Goal: Information Seeking & Learning: Check status

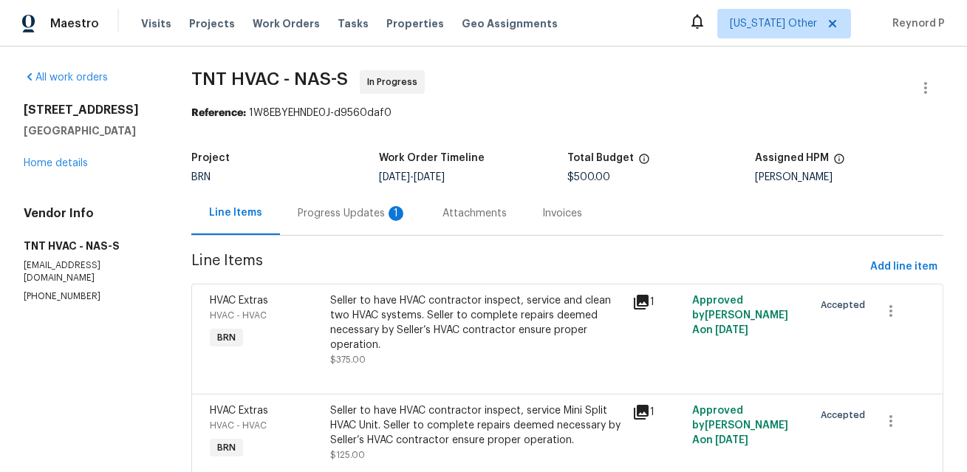
click at [354, 214] on div "Progress Updates 1" at bounding box center [352, 213] width 109 height 15
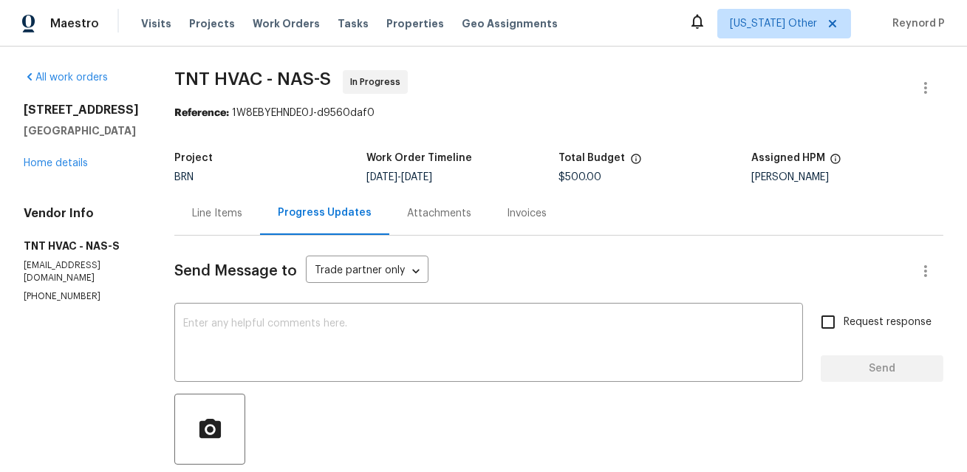
click at [205, 200] on div "Line Items" at bounding box center [217, 213] width 86 height 44
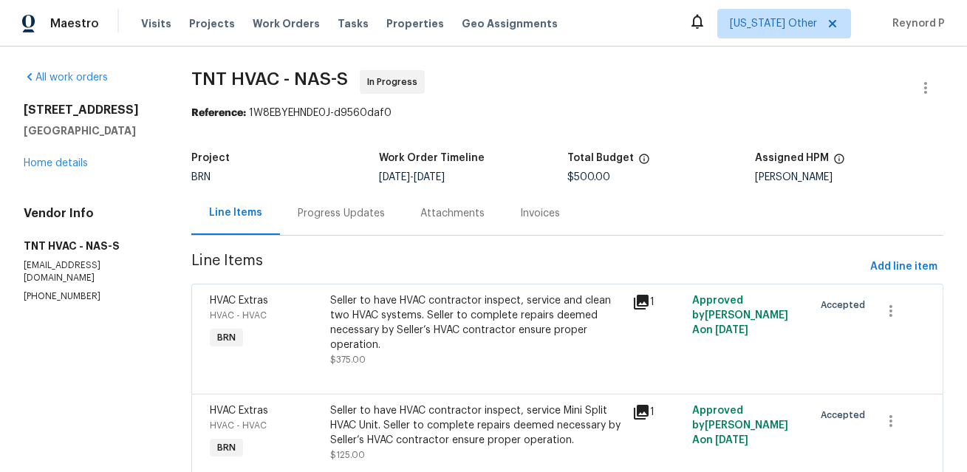
click at [431, 291] on div "Seller to have HVAC contractor inspect, service and clean two HVAC systems. Sel…" at bounding box center [476, 330] width 301 height 83
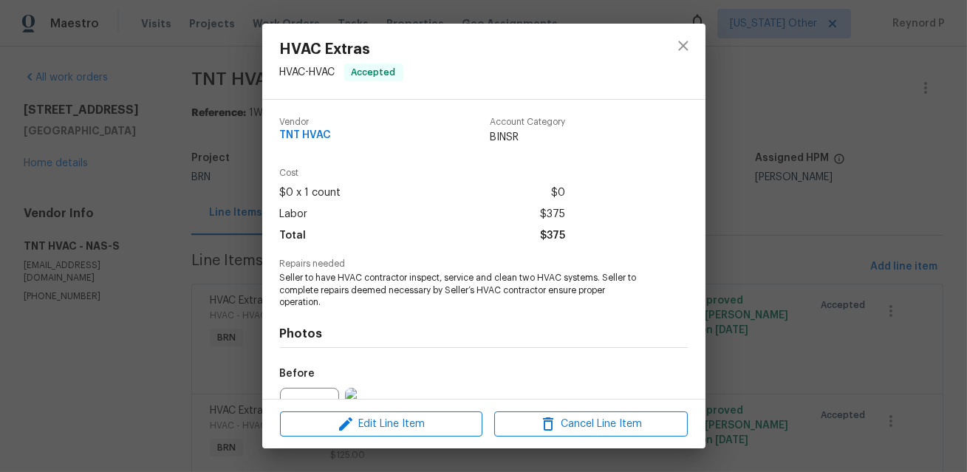
scroll to position [160, 0]
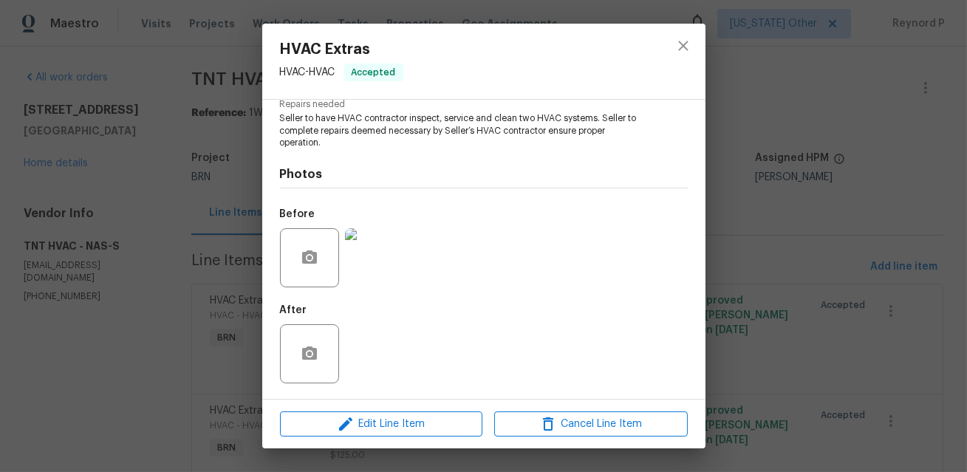
click at [215, 250] on div "HVAC Extras HVAC - HVAC Accepted Vendor TNT HVAC Account Category BINSR Cost $0…" at bounding box center [483, 236] width 967 height 472
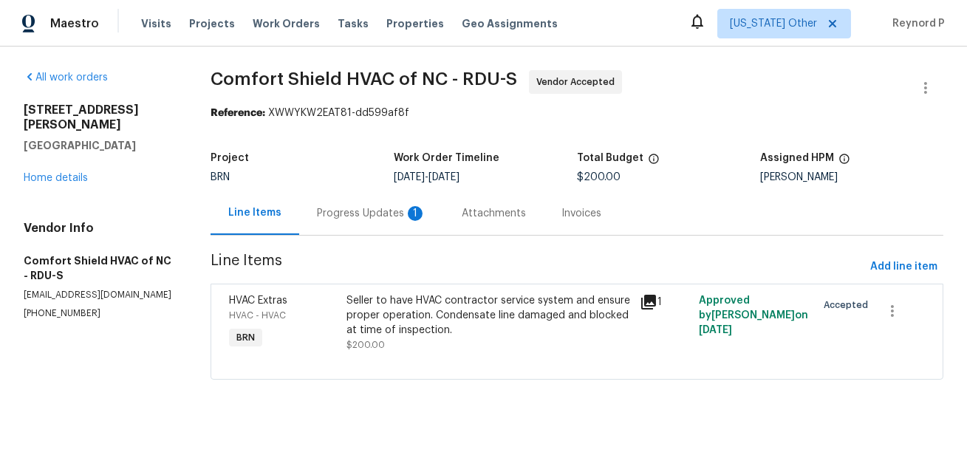
click at [408, 301] on div "Seller to have HVAC contractor service system and ensure proper operation. Cond…" at bounding box center [488, 315] width 285 height 44
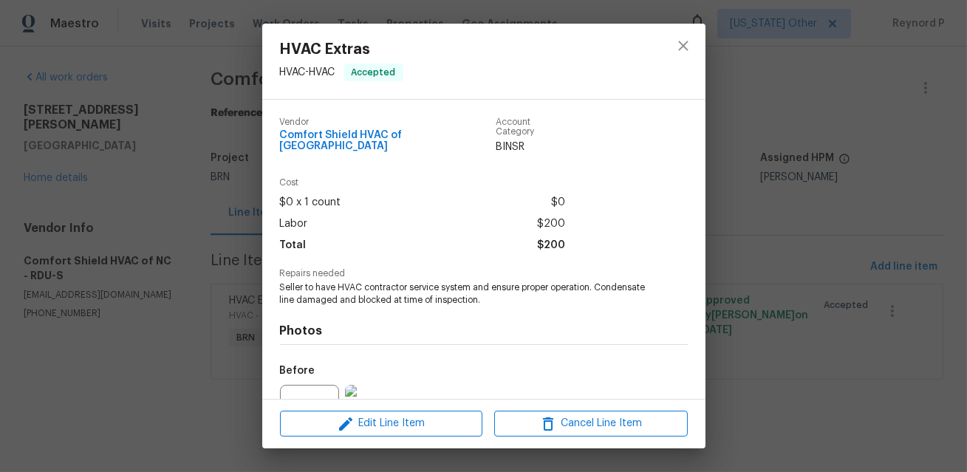
scroll to position [148, 0]
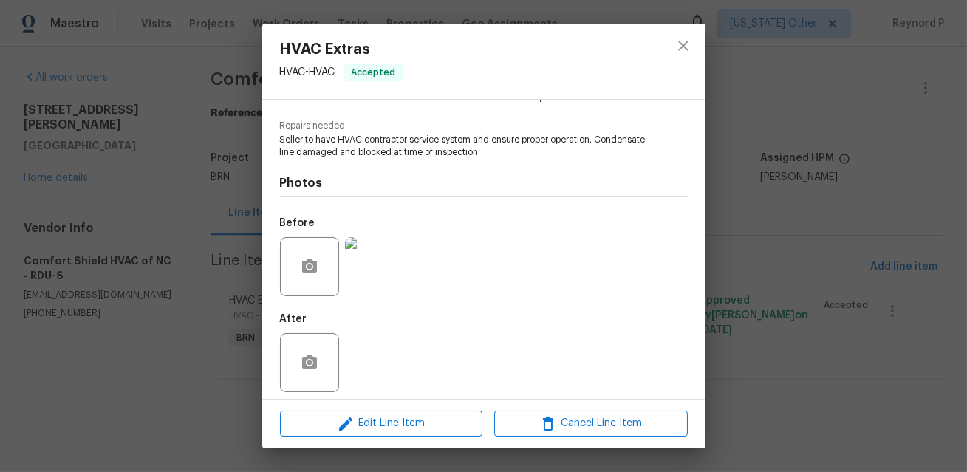
click at [214, 396] on div "HVAC Extras HVAC - HVAC Accepted Vendor Comfort Shield HVAC of NC Account Categ…" at bounding box center [483, 236] width 967 height 472
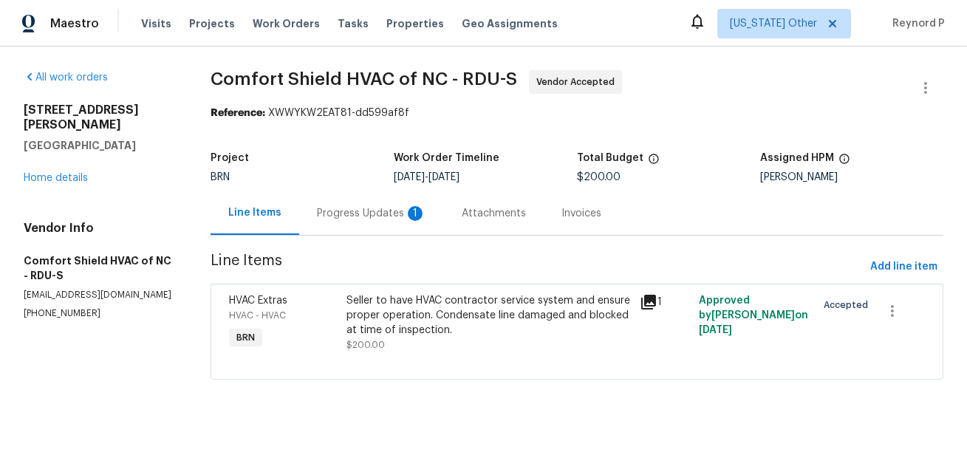
click at [363, 211] on div "Progress Updates 1" at bounding box center [371, 213] width 109 height 15
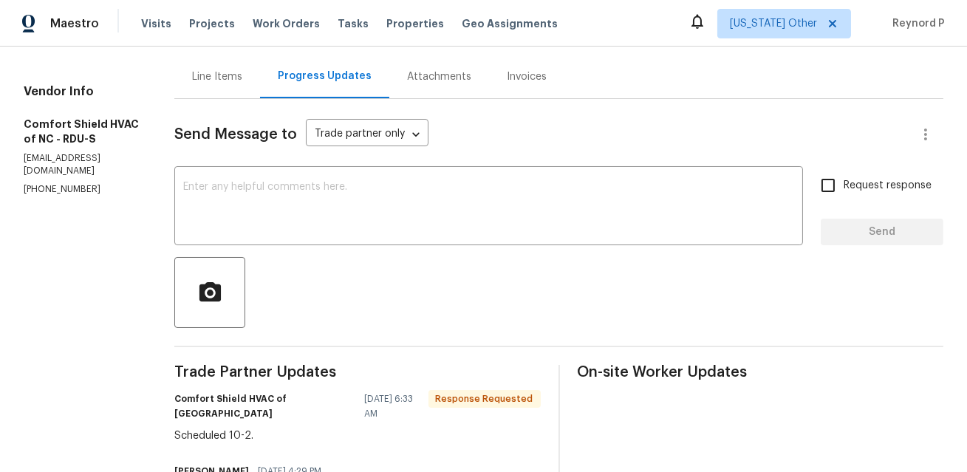
scroll to position [267, 0]
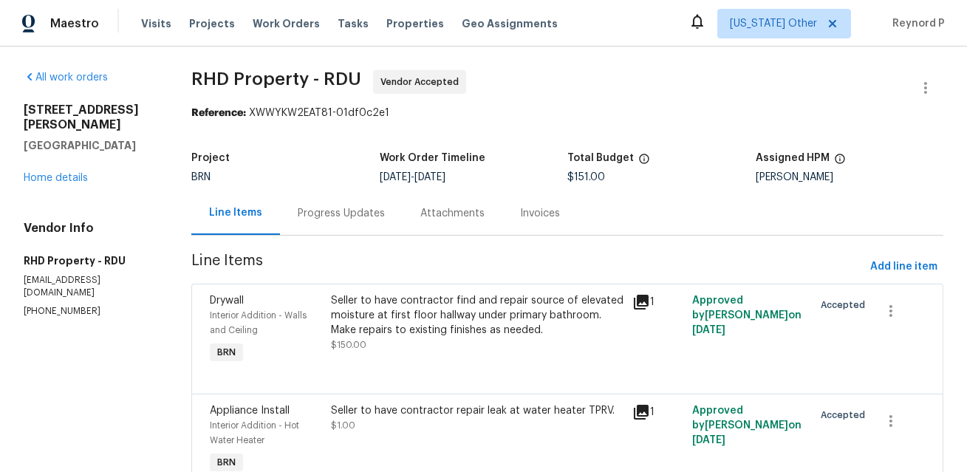
scroll to position [75, 0]
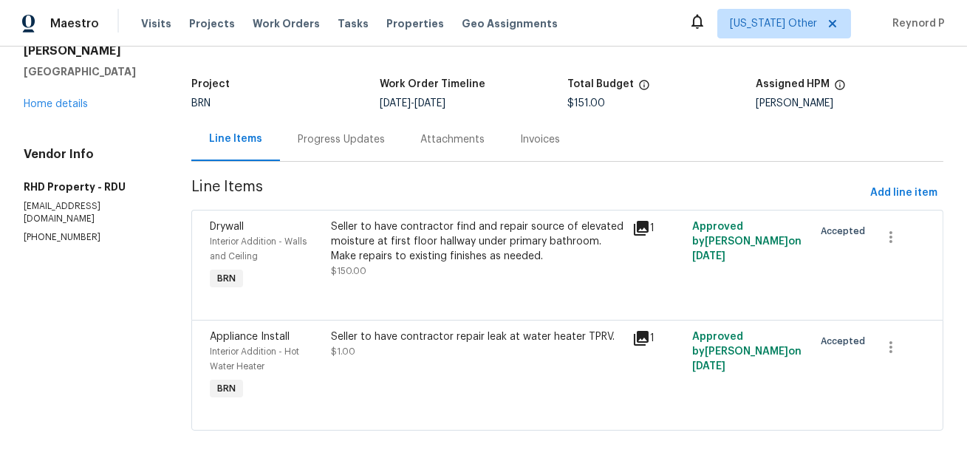
click at [361, 144] on div "Progress Updates" at bounding box center [341, 139] width 87 height 15
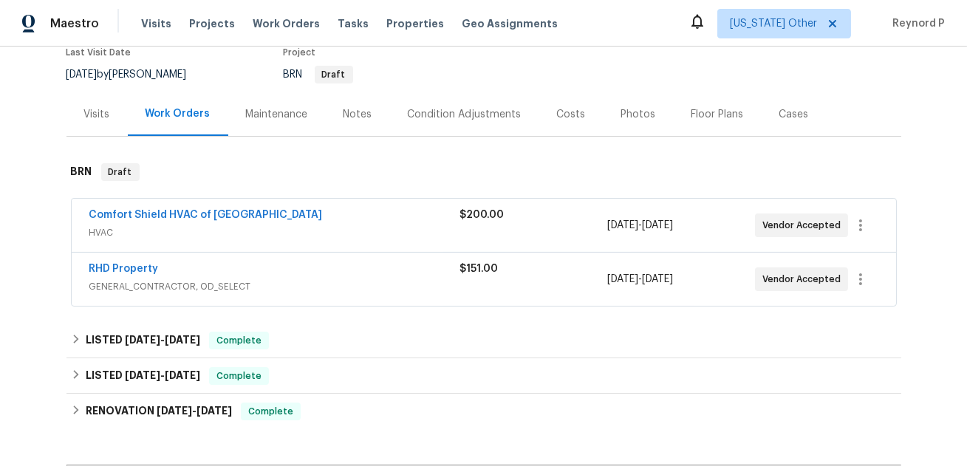
scroll to position [131, 0]
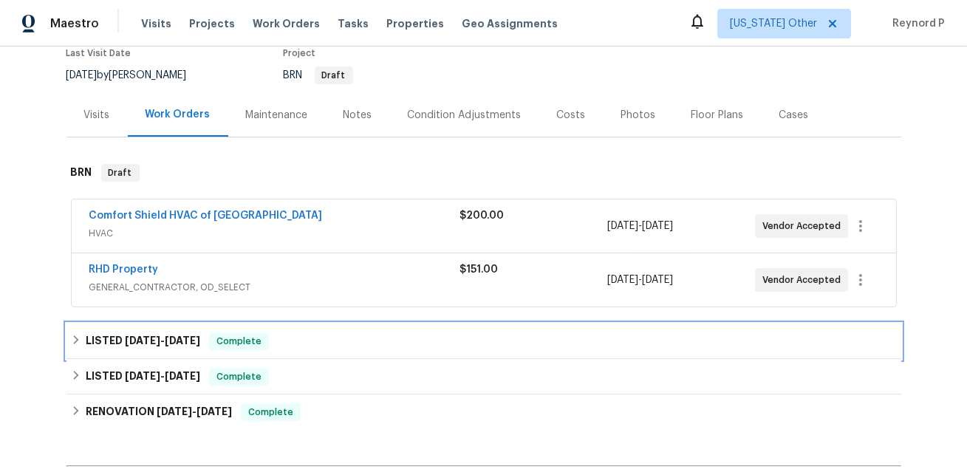
click at [147, 336] on span "9/5/25" at bounding box center [142, 340] width 35 height 10
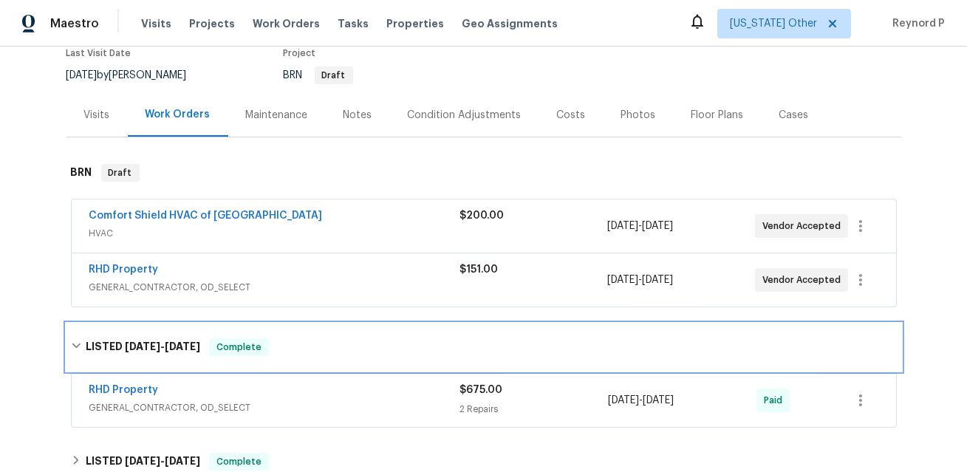
click at [147, 336] on div "LISTED 9/5/25 - 9/12/25 Complete" at bounding box center [483, 347] width 835 height 47
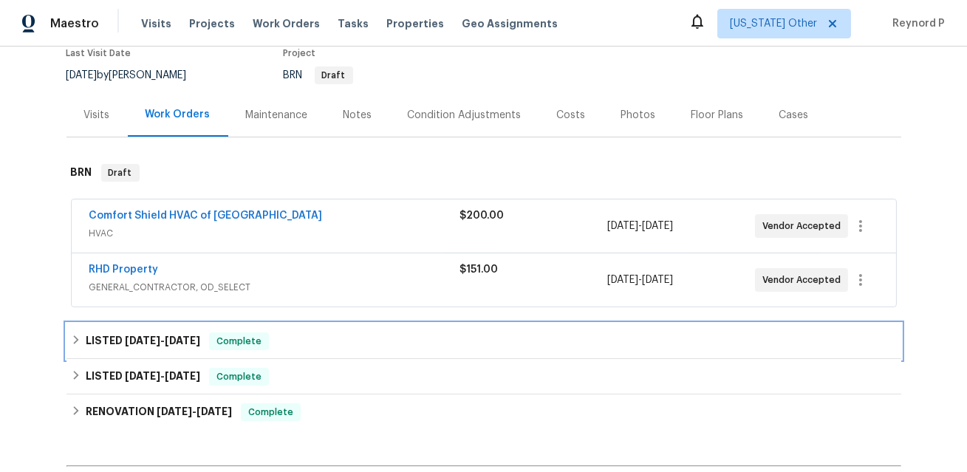
scroll to position [0, 0]
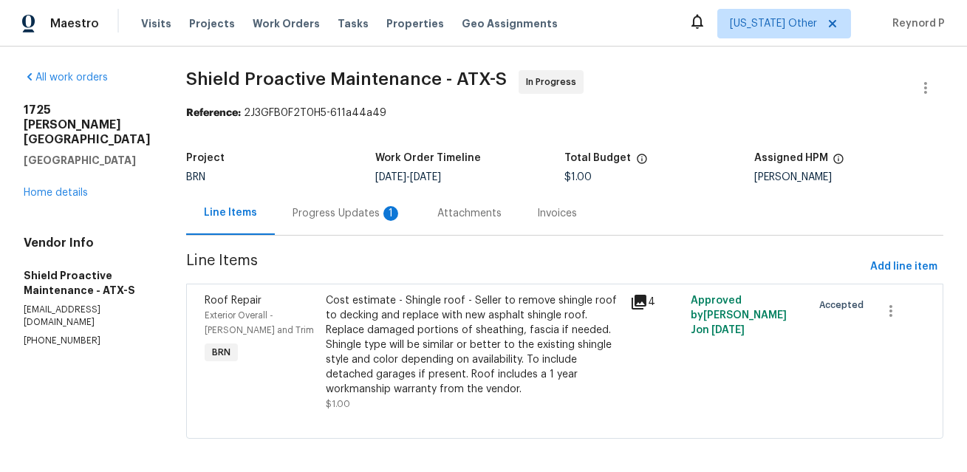
click at [308, 210] on div "Progress Updates 1" at bounding box center [347, 213] width 109 height 15
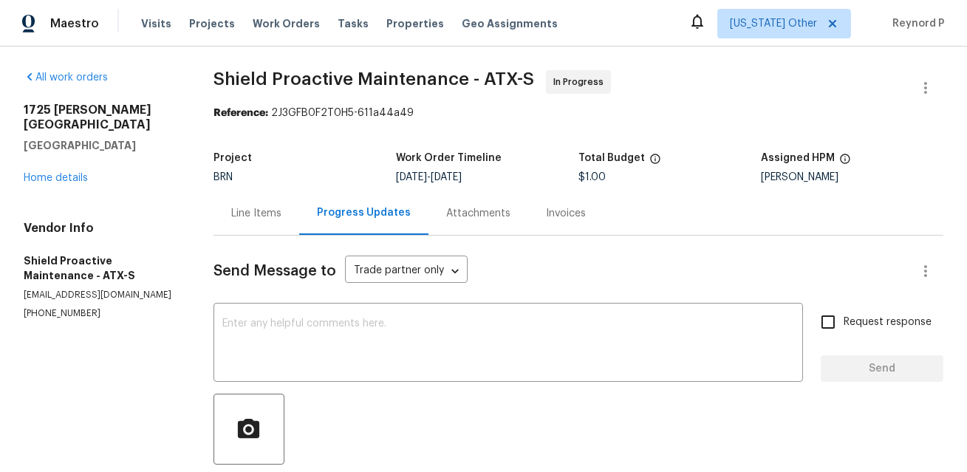
click at [251, 214] on div "Line Items" at bounding box center [256, 213] width 50 height 15
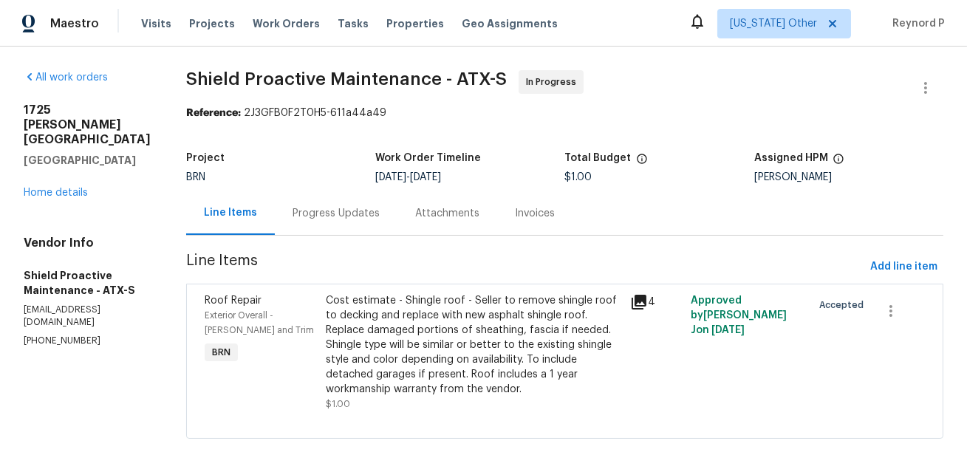
click at [389, 317] on div "Cost estimate - Shingle roof - Seller to remove shingle roof to decking and rep…" at bounding box center [474, 344] width 295 height 103
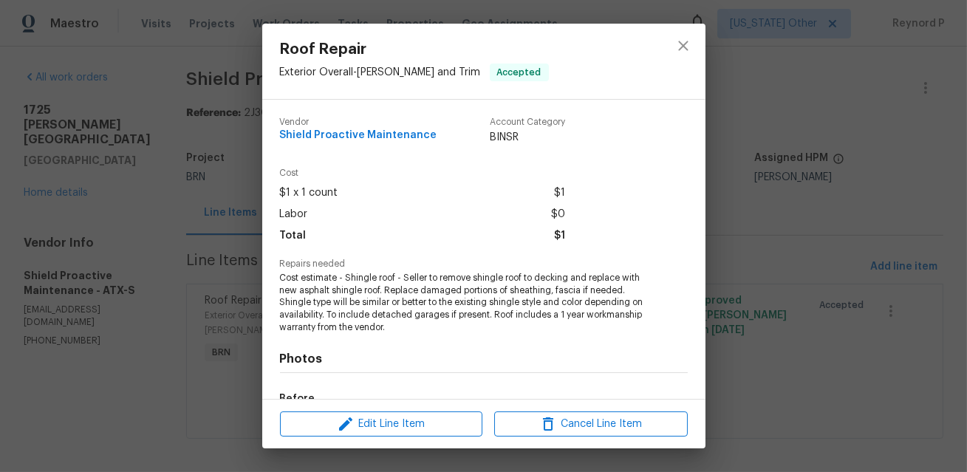
scroll to position [185, 0]
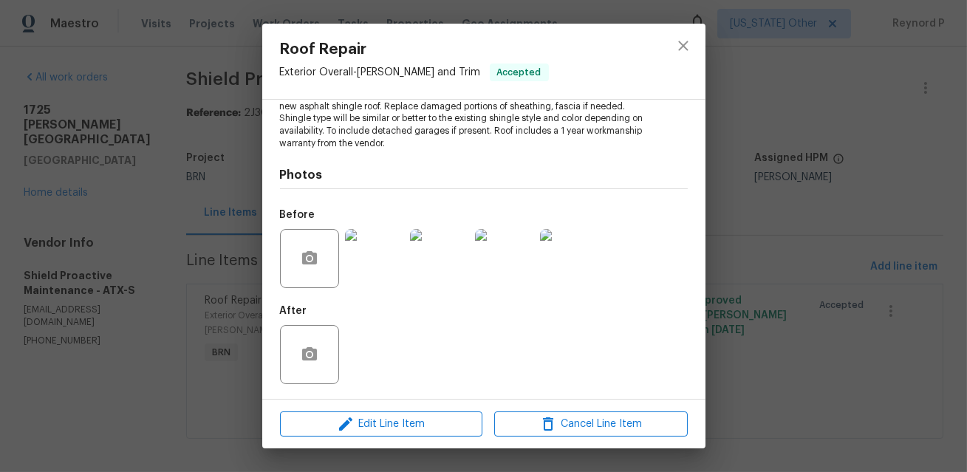
click at [239, 179] on div "Roof Repair Exterior Overall - Eaves and Trim Accepted Vendor Shield Proactive …" at bounding box center [483, 236] width 967 height 472
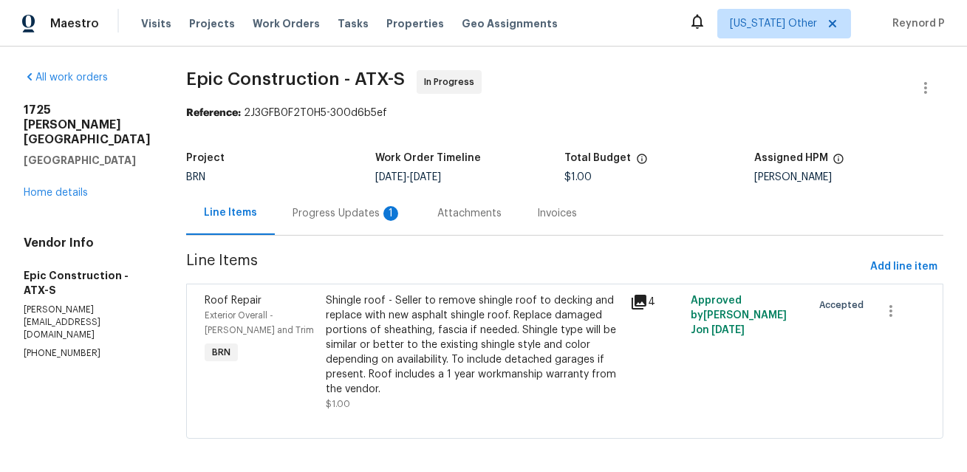
click at [301, 202] on div "Progress Updates 1" at bounding box center [347, 213] width 145 height 44
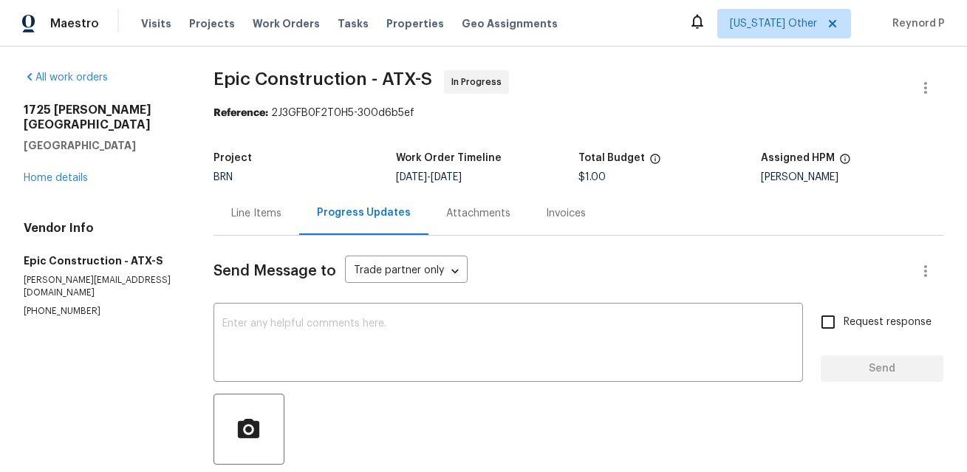
click at [242, 209] on div "Line Items" at bounding box center [256, 213] width 50 height 15
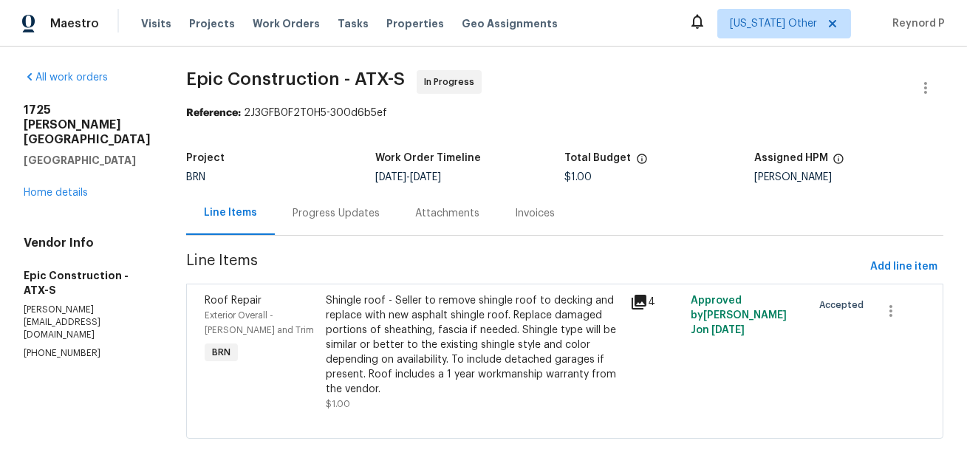
click at [375, 313] on div "Shingle roof - Seller to remove shingle roof to decking and replace with new as…" at bounding box center [474, 344] width 295 height 103
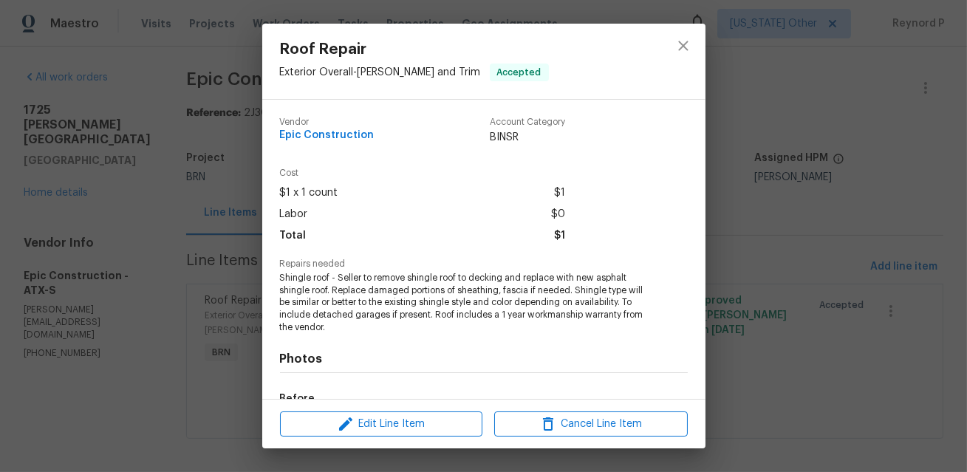
scroll to position [185, 0]
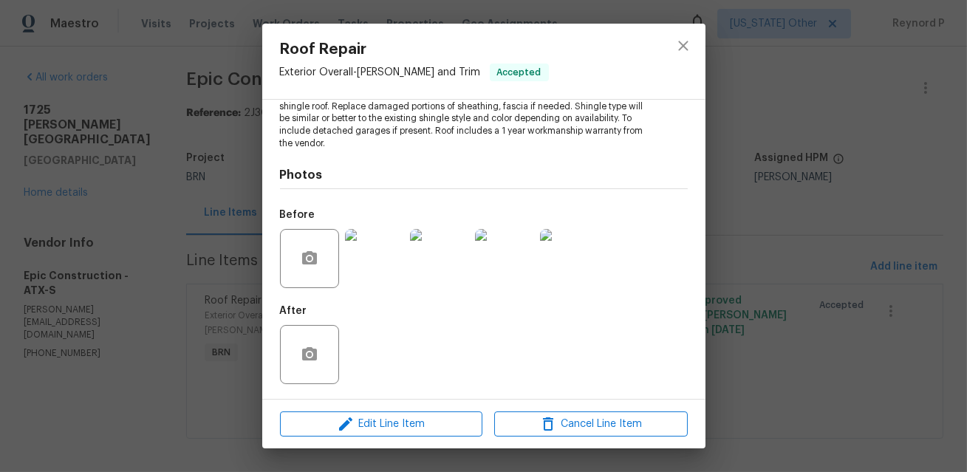
click at [203, 390] on div "Roof Repair Exterior Overall - Eaves and Trim Accepted Vendor Epic Construction…" at bounding box center [483, 236] width 967 height 472
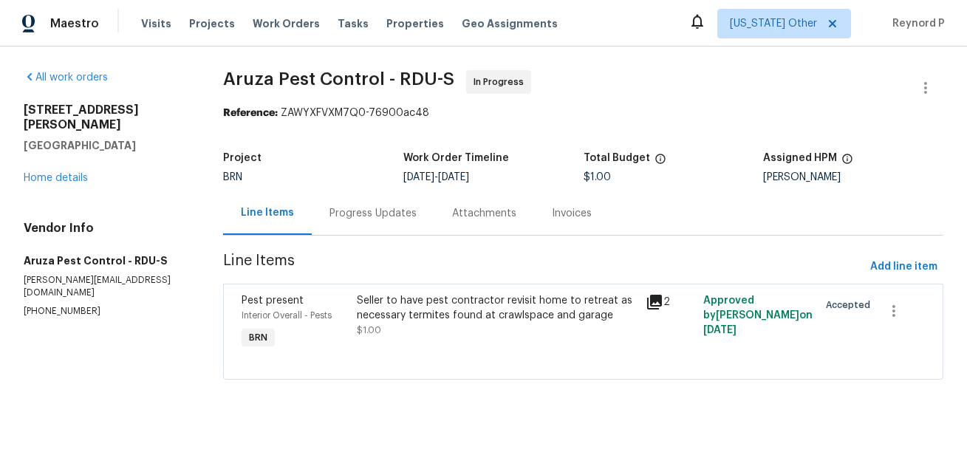
click at [385, 217] on div "Progress Updates" at bounding box center [372, 213] width 87 height 15
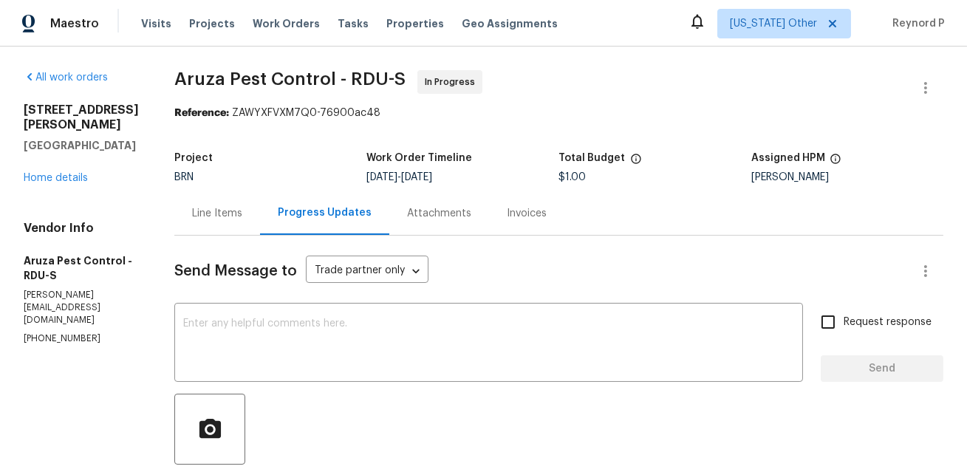
click at [219, 212] on div "Line Items" at bounding box center [217, 213] width 50 height 15
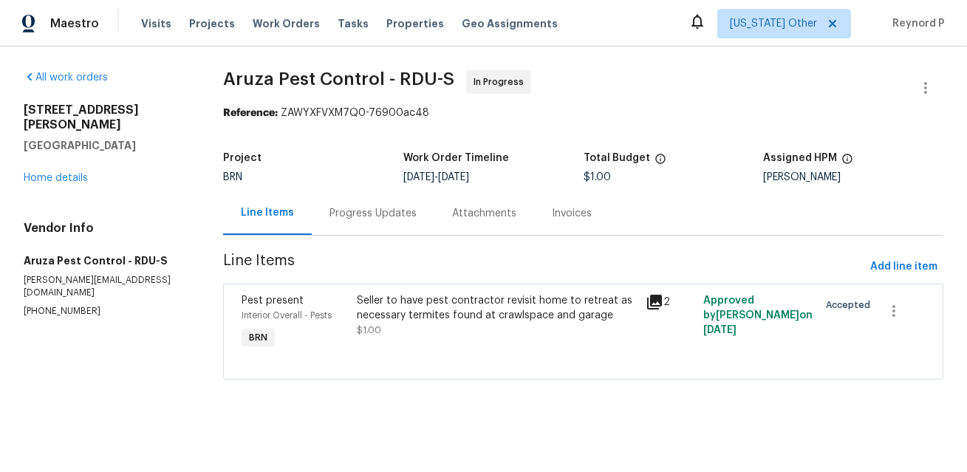
click at [485, 321] on div "Seller to have pest contractor revisit home to retreat as necessary termites fo…" at bounding box center [496, 308] width 279 height 30
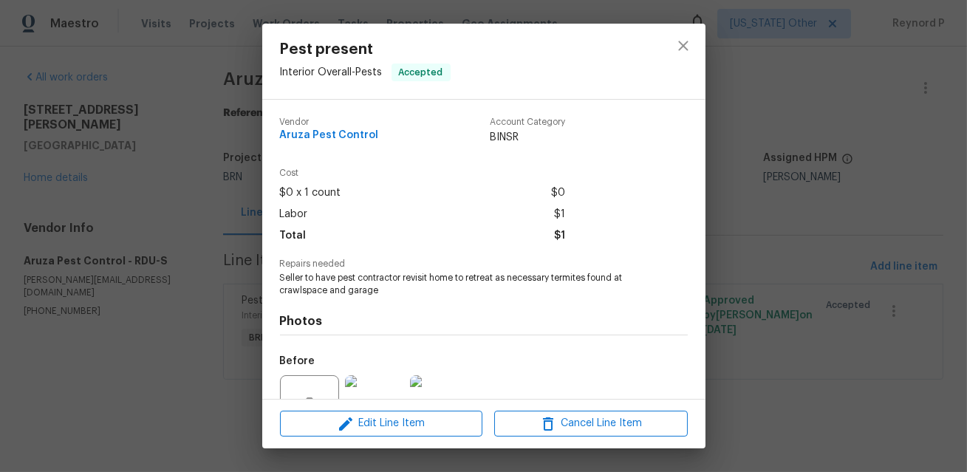
scroll to position [148, 0]
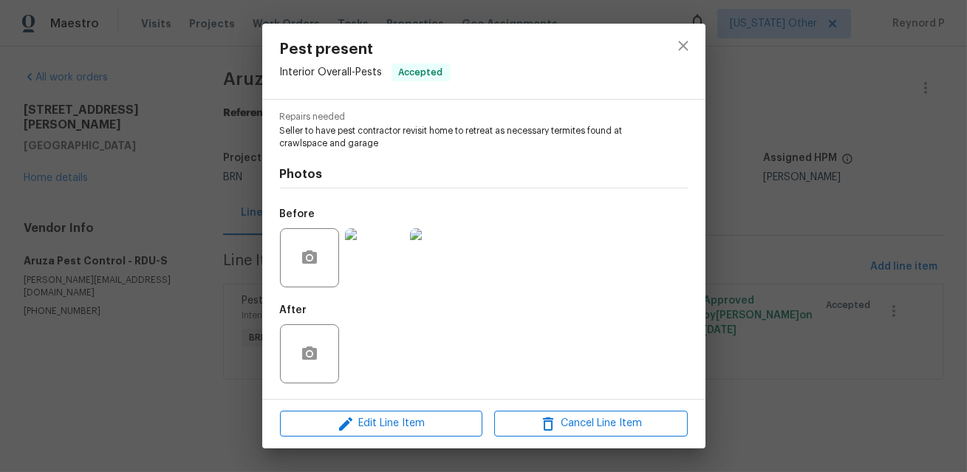
click at [168, 318] on div "Pest present Interior Overall - Pests Accepted Vendor Aruza Pest Control Accoun…" at bounding box center [483, 236] width 967 height 472
